Goal: Task Accomplishment & Management: Use online tool/utility

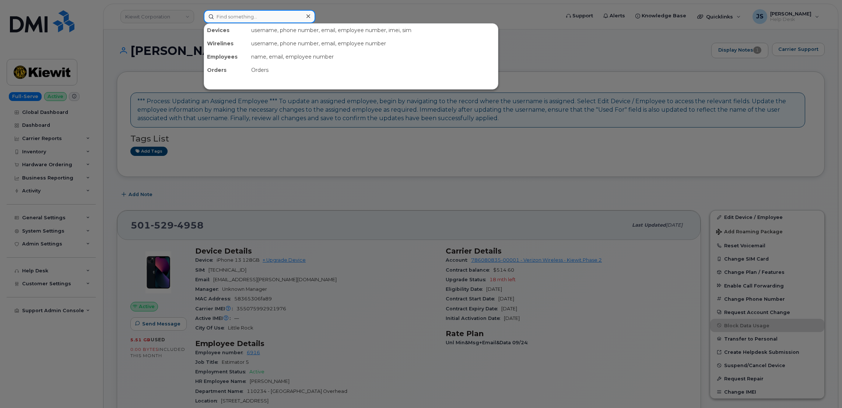
paste input "5138699156"
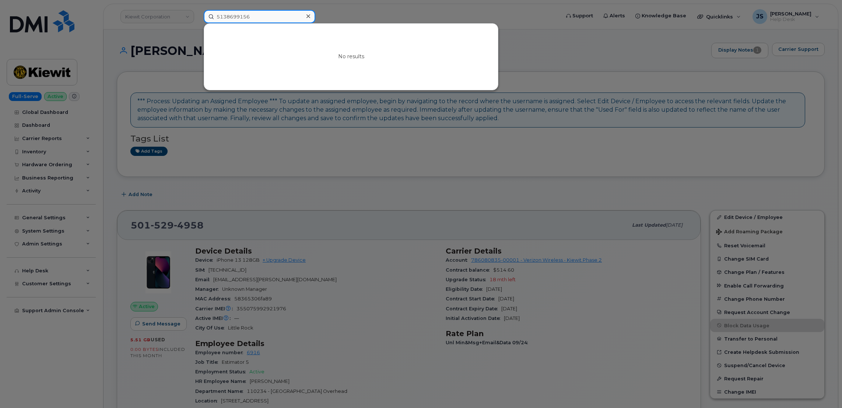
type input "5138699156"
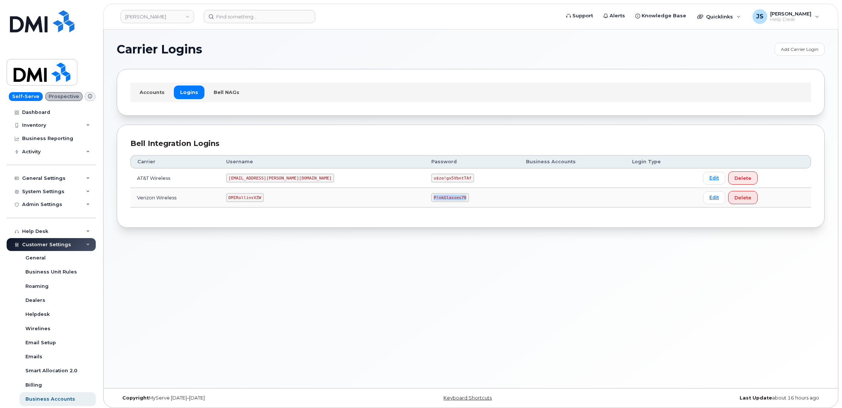
drag, startPoint x: 405, startPoint y: 199, endPoint x: 377, endPoint y: 198, distance: 28.0
click at [431, 198] on code "P!nkGlasses78" at bounding box center [450, 197] width 38 height 9
copy code "P!nkGlasses78"
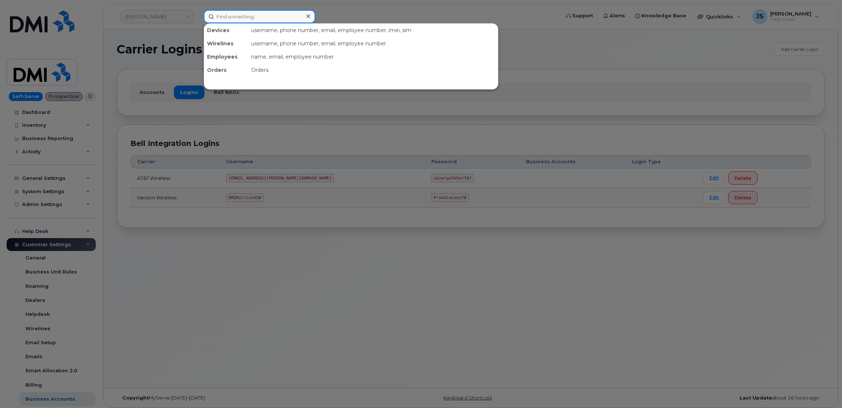
click at [252, 14] on input at bounding box center [260, 16] width 112 height 13
paste input "3044108106"
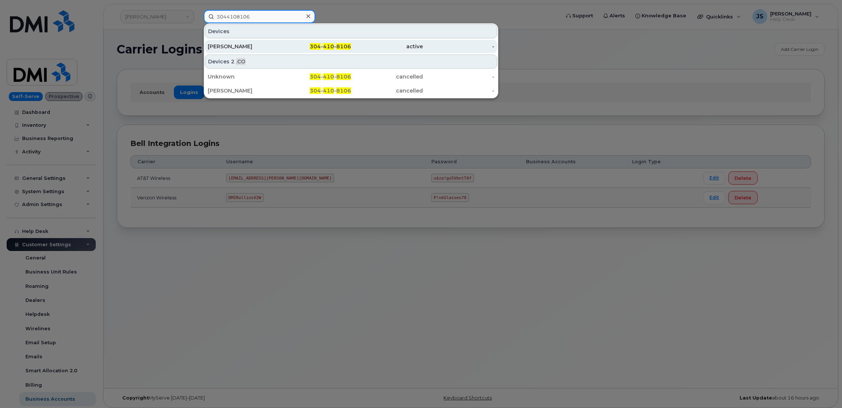
type input "3044108106"
click at [275, 53] on div "[PERSON_NAME]" at bounding box center [244, 46] width 72 height 13
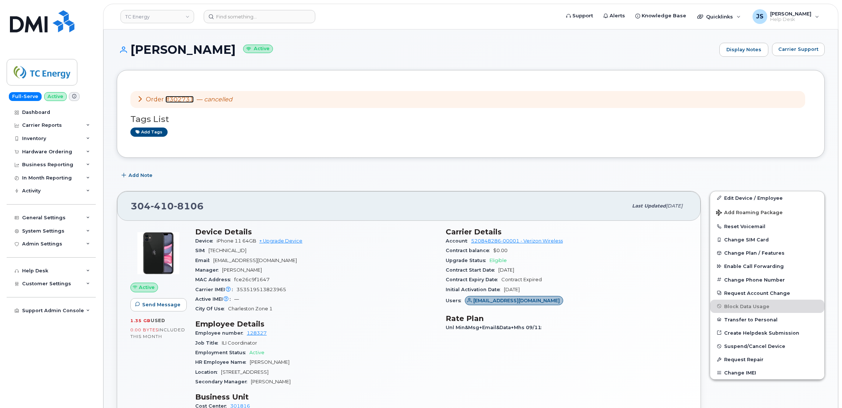
click at [179, 100] on link "#302731" at bounding box center [179, 99] width 28 height 7
click at [290, 241] on link "+ Upgrade Device" at bounding box center [280, 241] width 43 height 6
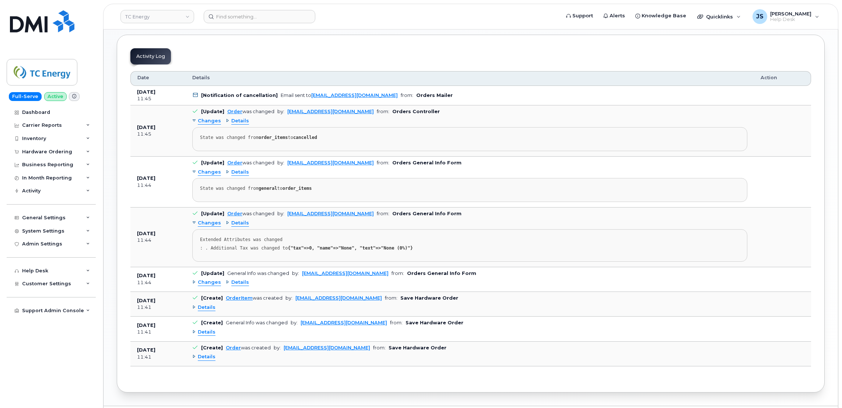
scroll to position [442, 0]
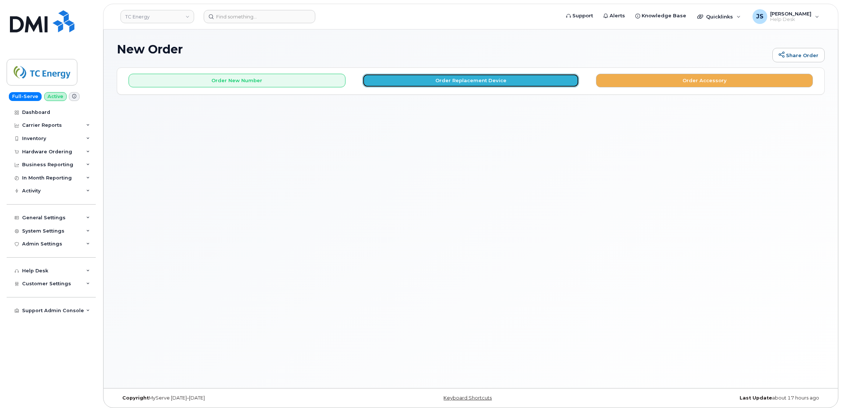
click at [500, 80] on button "Order Replacement Device" at bounding box center [470, 81] width 217 height 14
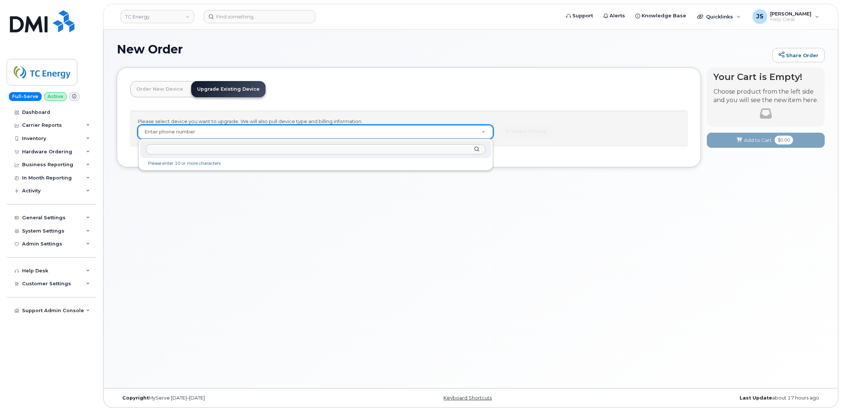
drag, startPoint x: 268, startPoint y: 136, endPoint x: 231, endPoint y: 135, distance: 37.2
paste input "3044108106"
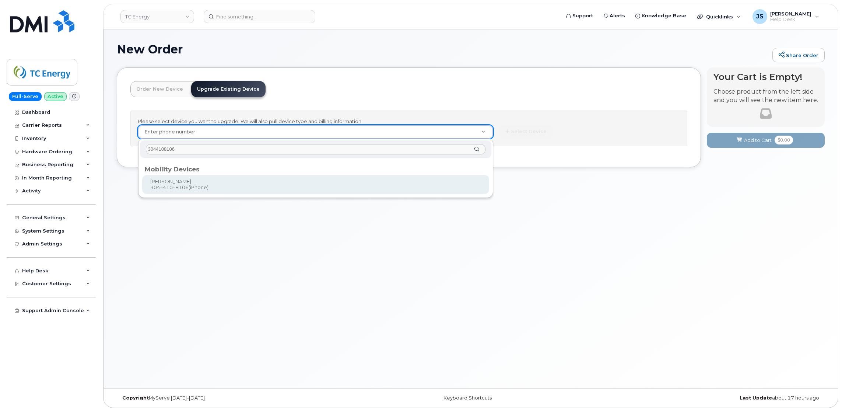
type input "3044108106"
type input "709958"
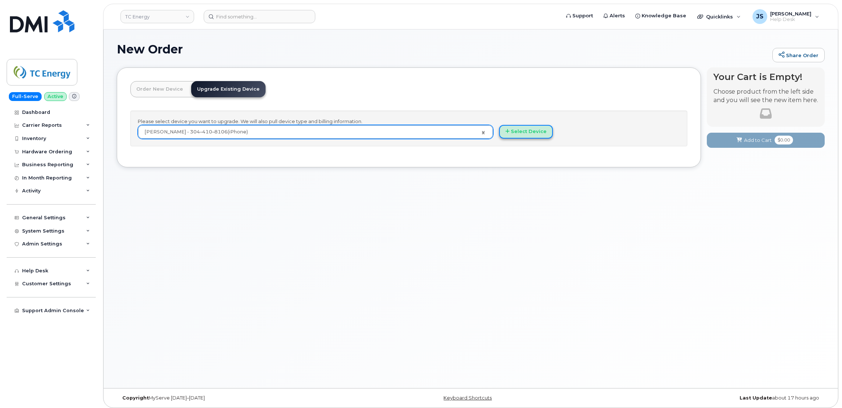
click at [516, 136] on button "Select Device" at bounding box center [526, 132] width 54 height 14
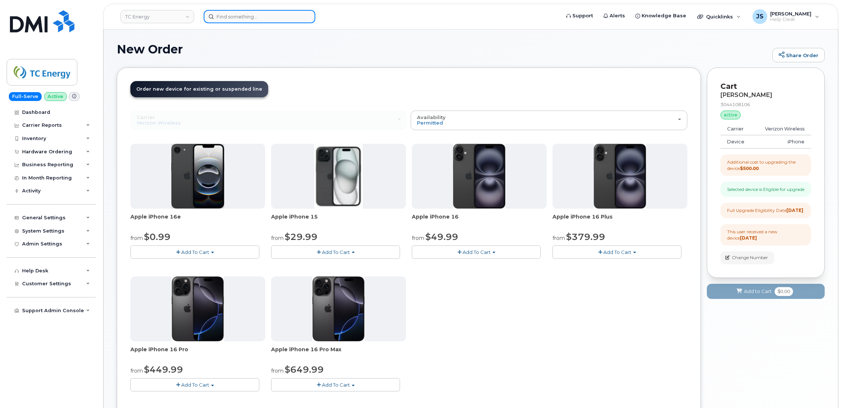
click at [252, 11] on input at bounding box center [260, 16] width 112 height 13
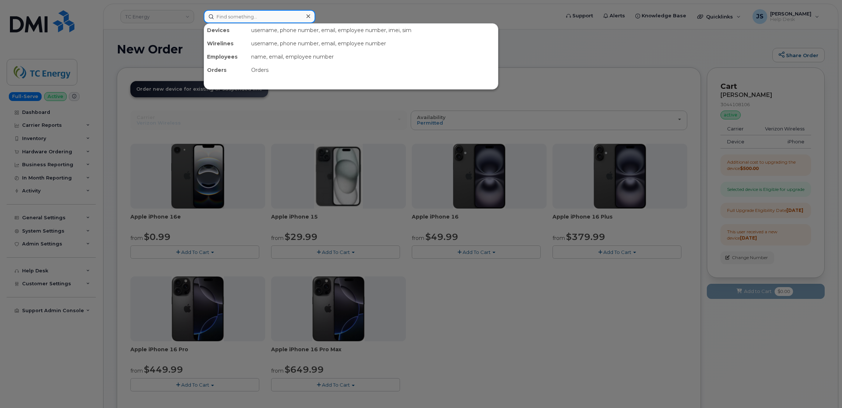
paste input "303.378.4566"
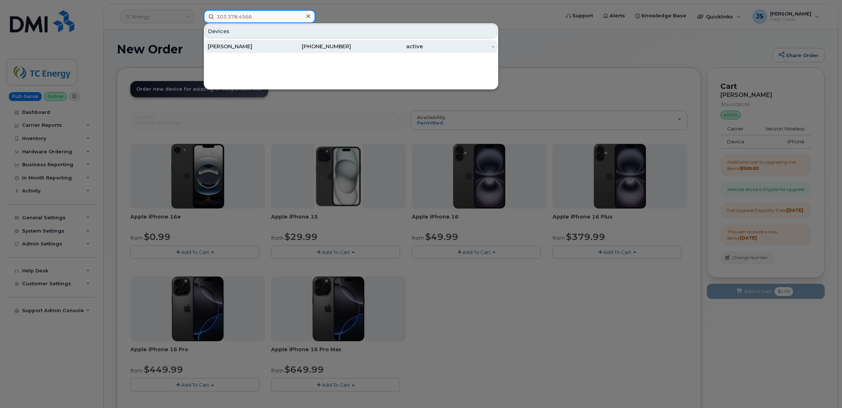
type input "303.378.4566"
click at [233, 44] on div "BRIAN PETITMERMET" at bounding box center [244, 46] width 72 height 7
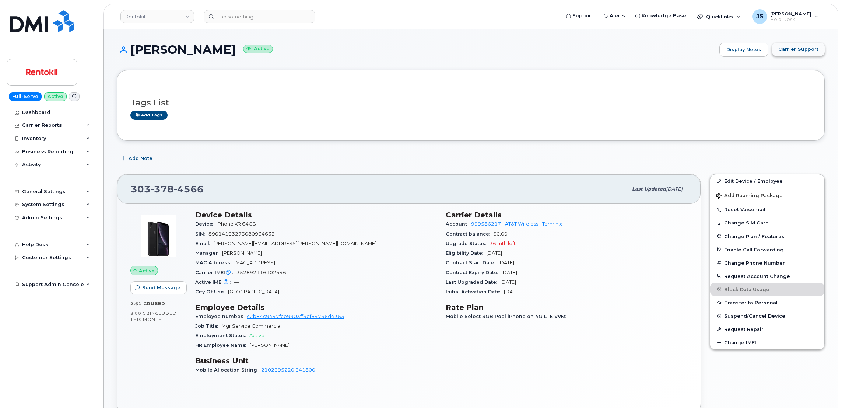
click at [820, 50] on button "Carrier Support" at bounding box center [798, 49] width 53 height 13
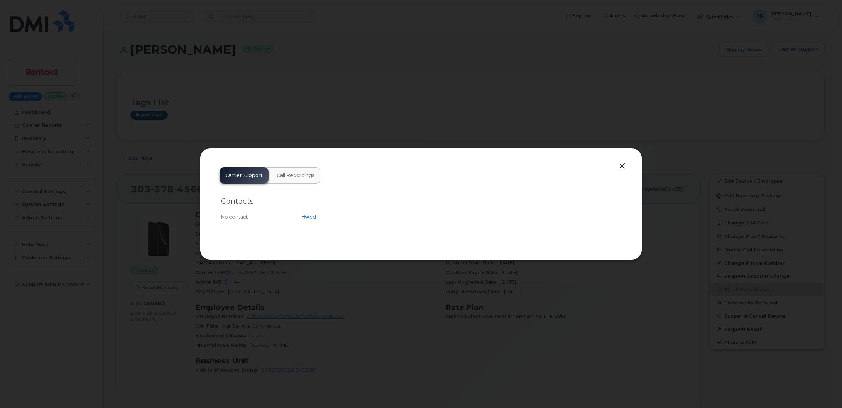
click at [626, 165] on button "button" at bounding box center [621, 166] width 11 height 10
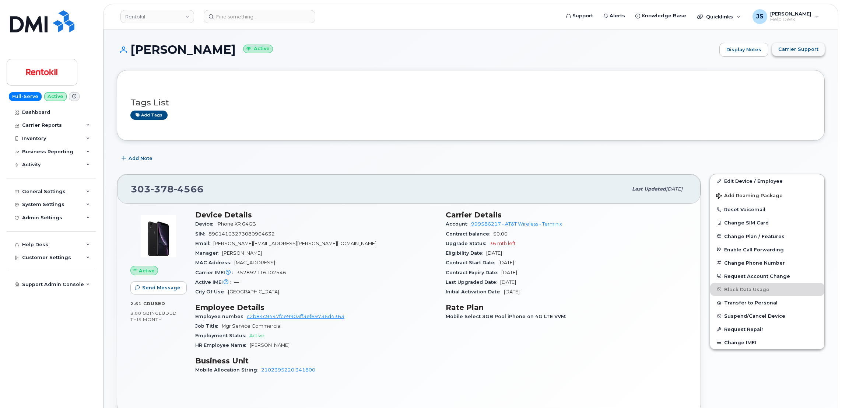
click at [792, 52] on span "Carrier Support" at bounding box center [798, 49] width 40 height 7
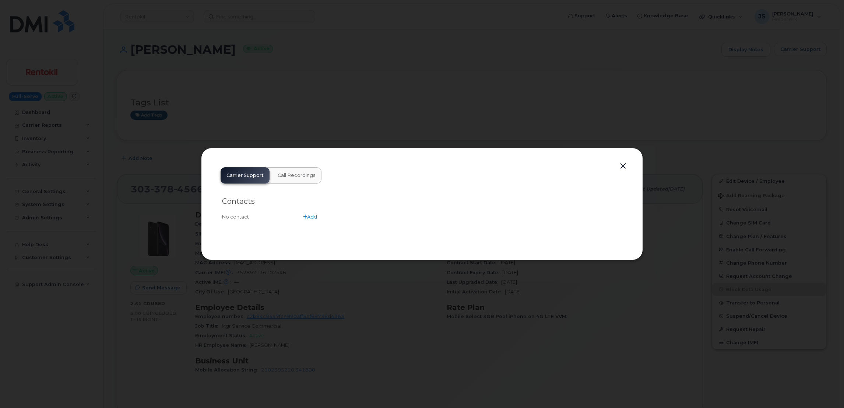
click at [388, 102] on div at bounding box center [422, 204] width 844 height 408
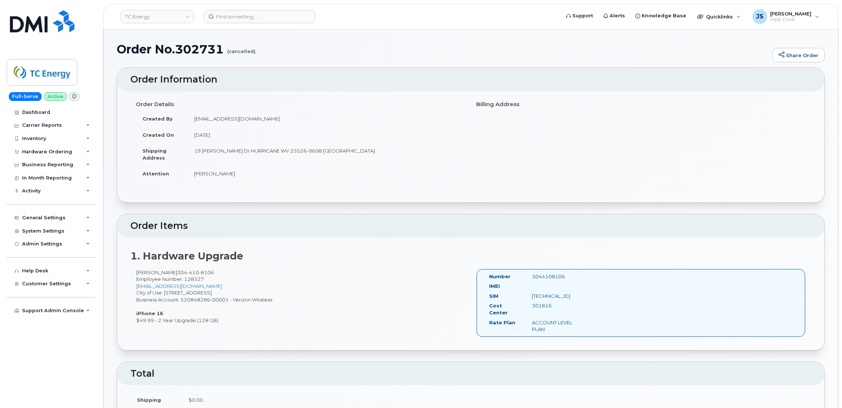
scroll to position [442, 0]
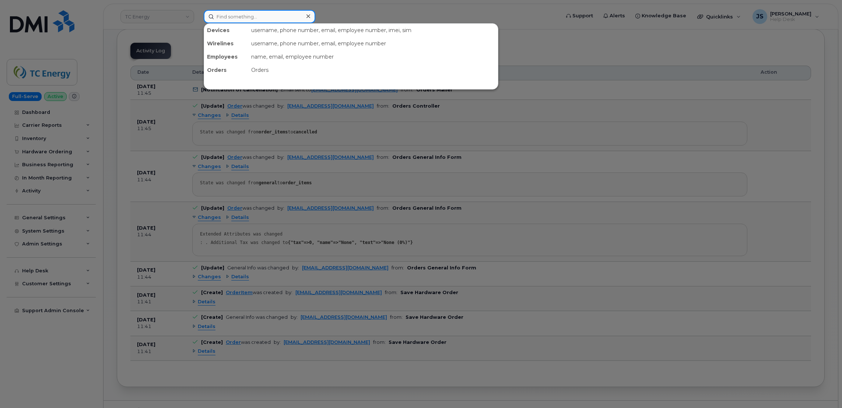
paste input "813-397-4950"
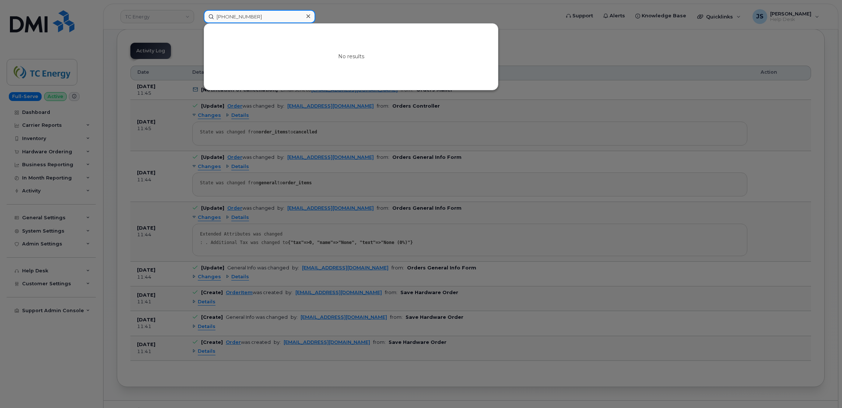
click at [272, 16] on input "813-397-4950" at bounding box center [260, 16] width 112 height 13
paste input "3547415590575"
click at [275, 20] on input "354741559057550" at bounding box center [260, 16] width 112 height 13
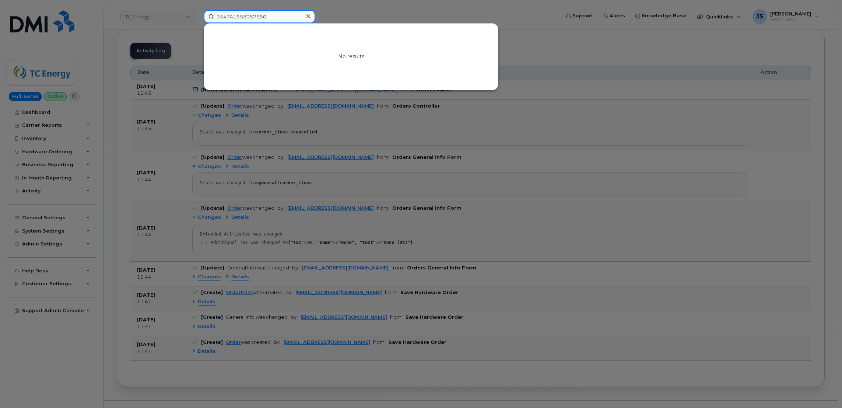
click at [275, 20] on input "354741559057550" at bounding box center [260, 16] width 112 height 13
paste input "863-669-6347"
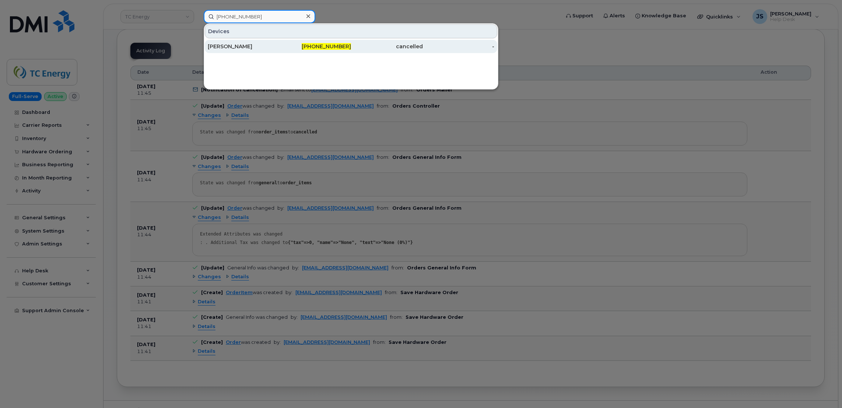
type input "863-669-6347"
click at [247, 47] on div "[PERSON_NAME]" at bounding box center [244, 46] width 72 height 7
